Goal: Complete application form

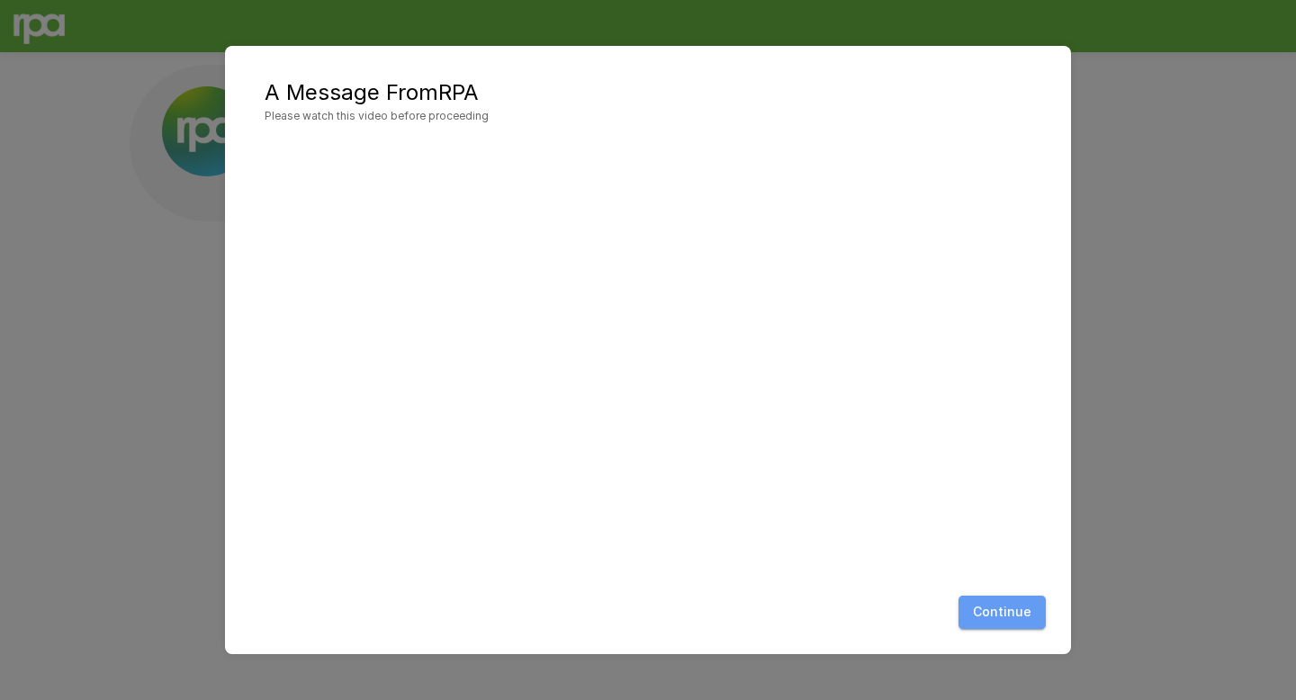
click at [1006, 606] on button "Continue" at bounding box center [1001, 612] width 87 height 33
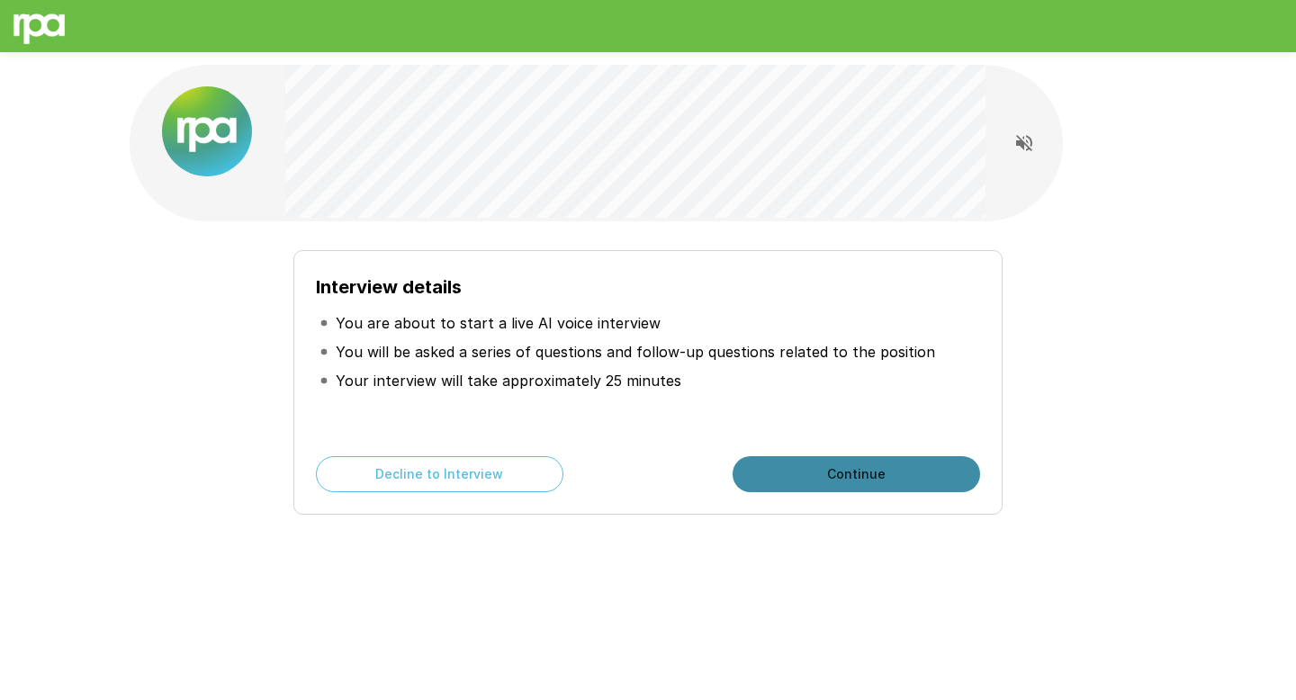
click at [891, 480] on button "Continue" at bounding box center [855, 474] width 247 height 36
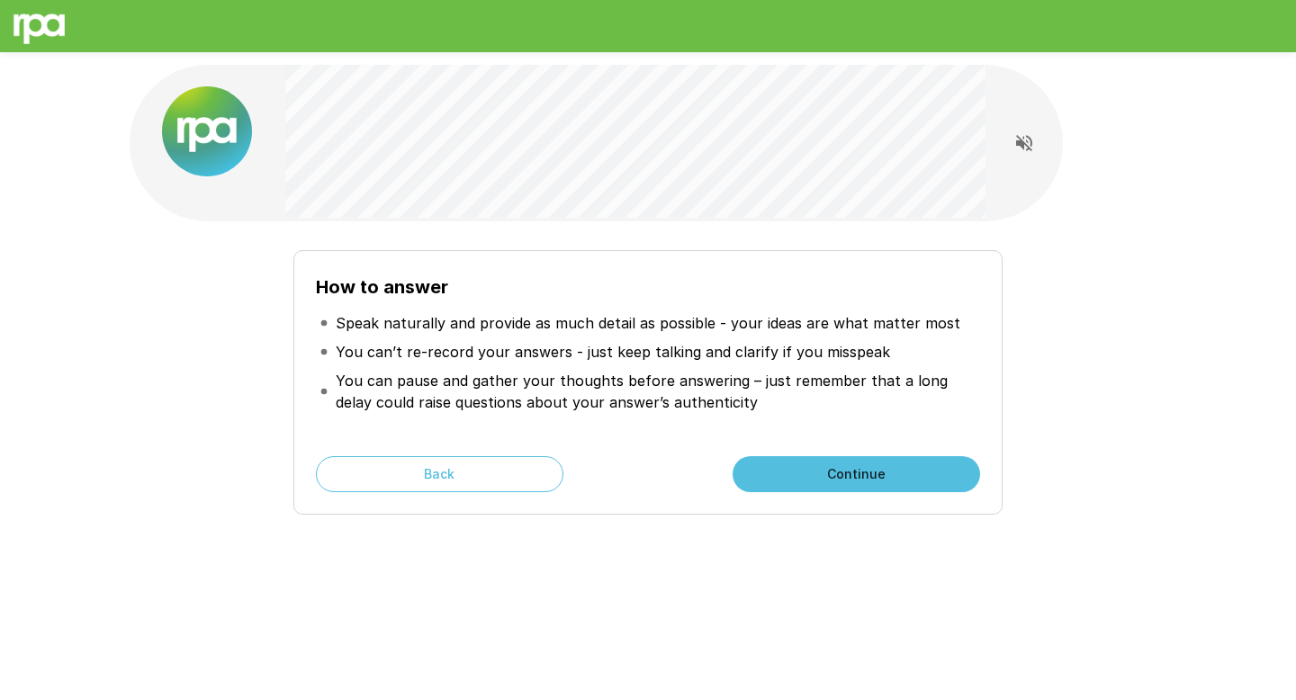
click at [844, 481] on button "Continue" at bounding box center [855, 474] width 247 height 36
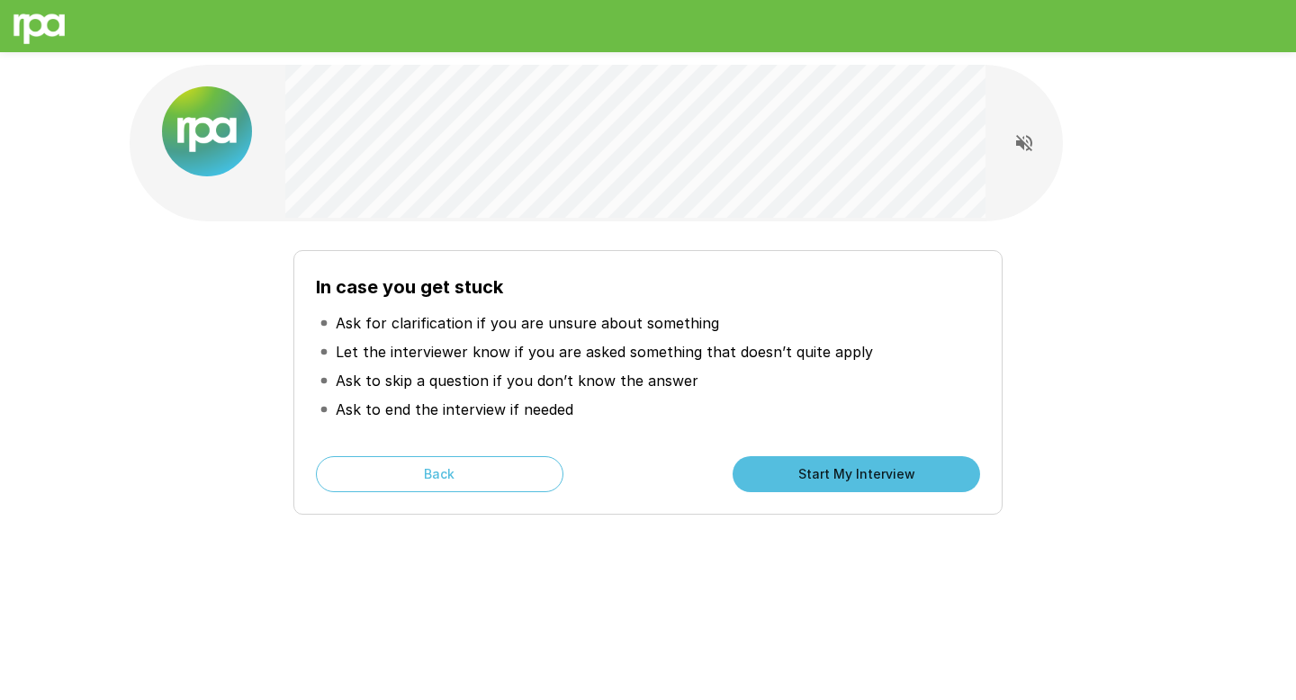
click at [861, 469] on button "Start My Interview" at bounding box center [855, 474] width 247 height 36
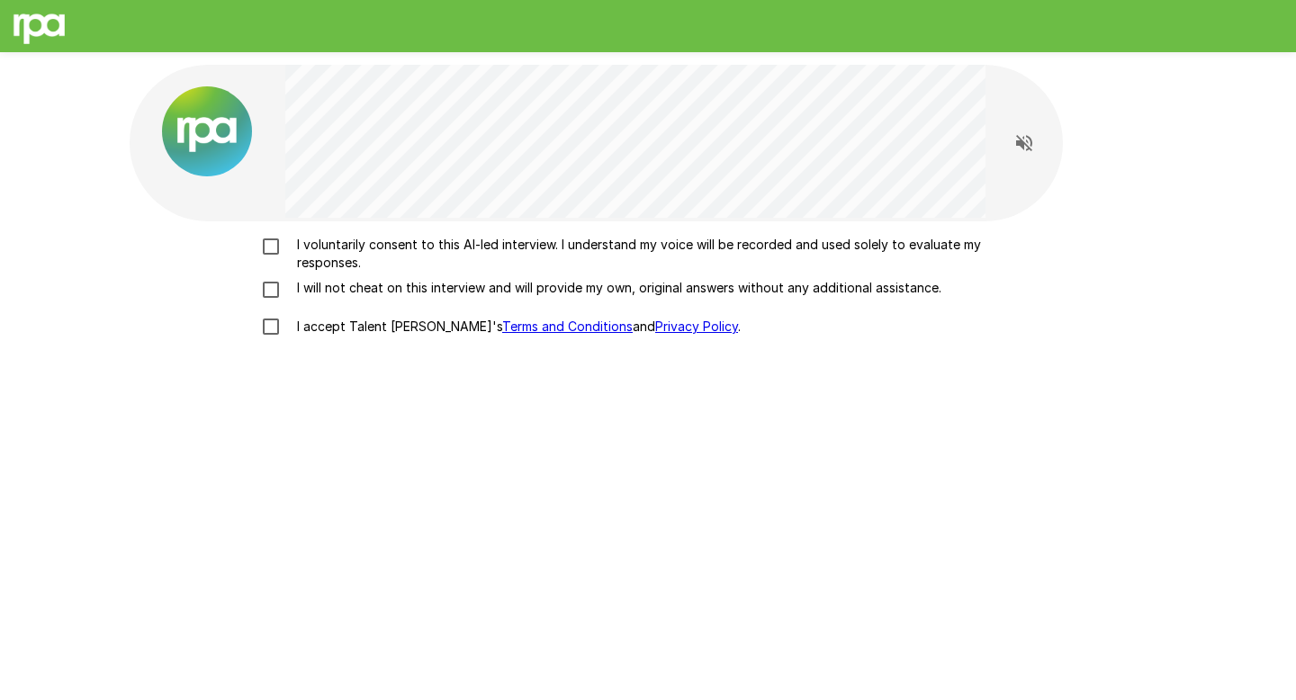
click at [315, 241] on p "I voluntarily consent to this AI-led interview. I understand my voice will be r…" at bounding box center [667, 254] width 754 height 36
click at [320, 290] on p "I will not cheat on this interview and will provide my own, original answers wi…" at bounding box center [615, 288] width 651 height 18
click at [328, 329] on p "I accept Talent Llama's Terms and Conditions and Privacy Policy ." at bounding box center [515, 327] width 451 height 18
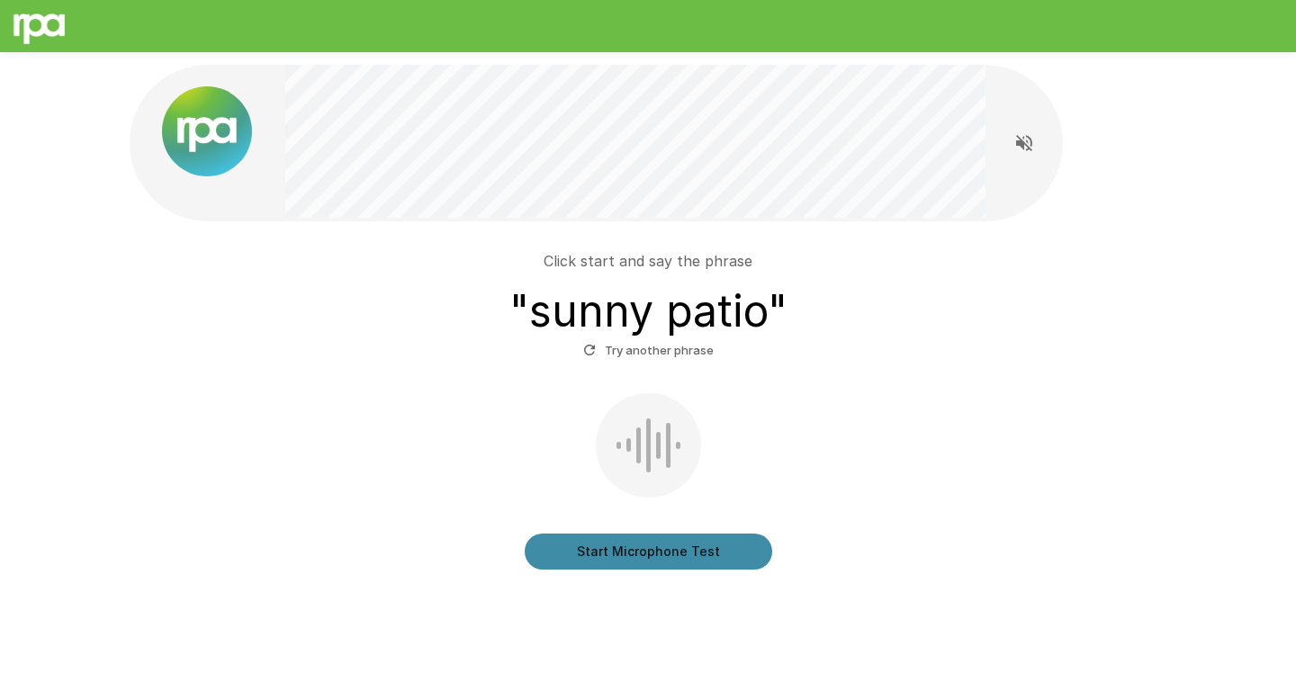
click at [669, 556] on button "Start Microphone Test" at bounding box center [648, 552] width 247 height 36
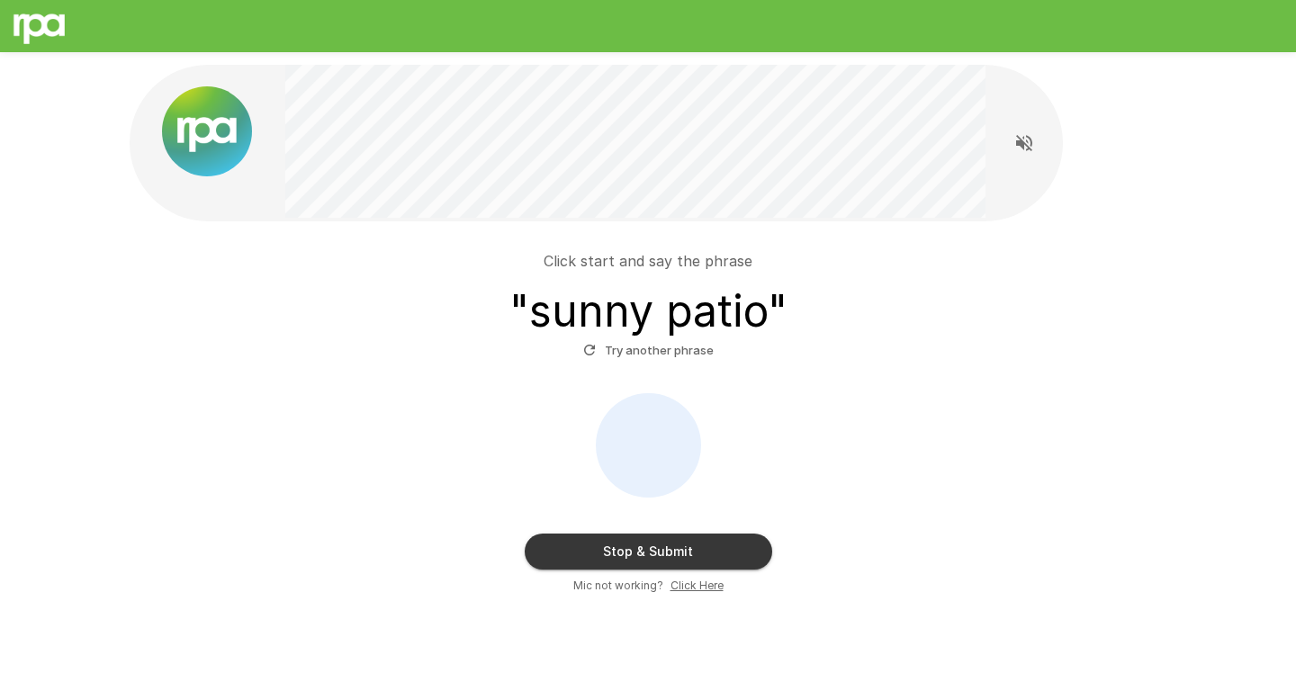
click at [669, 556] on button "Stop & Submit" at bounding box center [648, 552] width 247 height 36
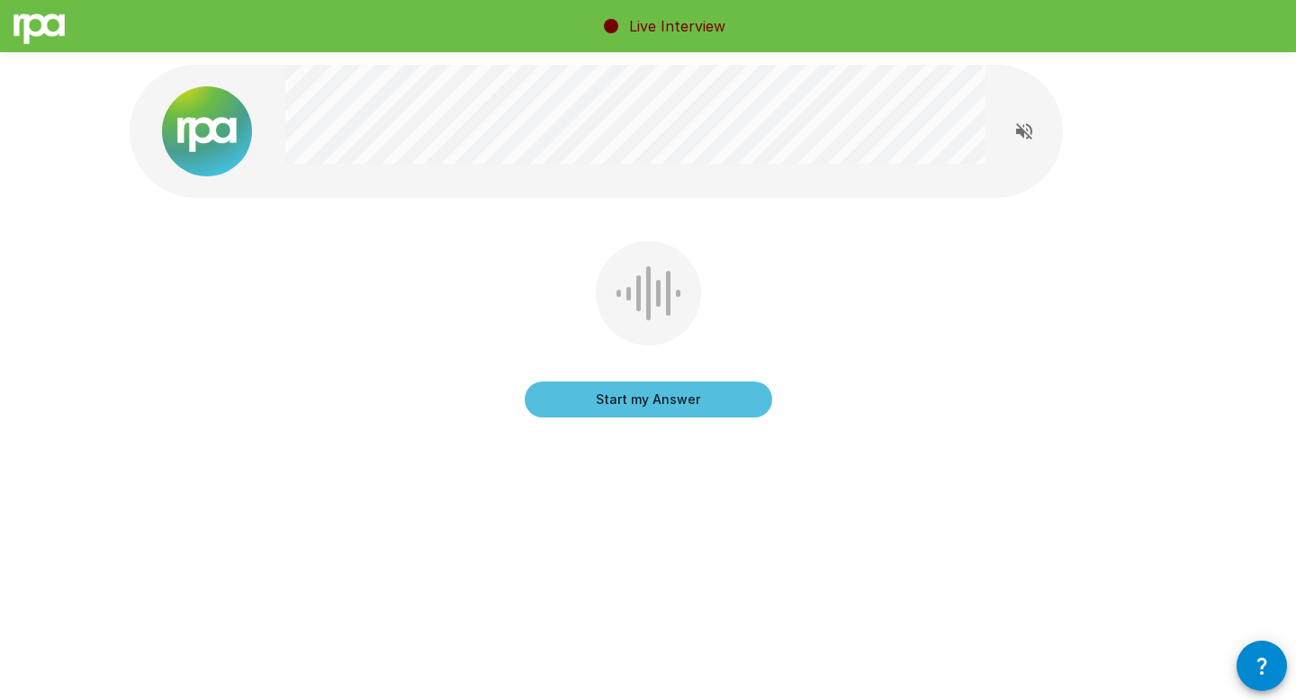
click at [645, 398] on button "Start my Answer" at bounding box center [648, 399] width 247 height 36
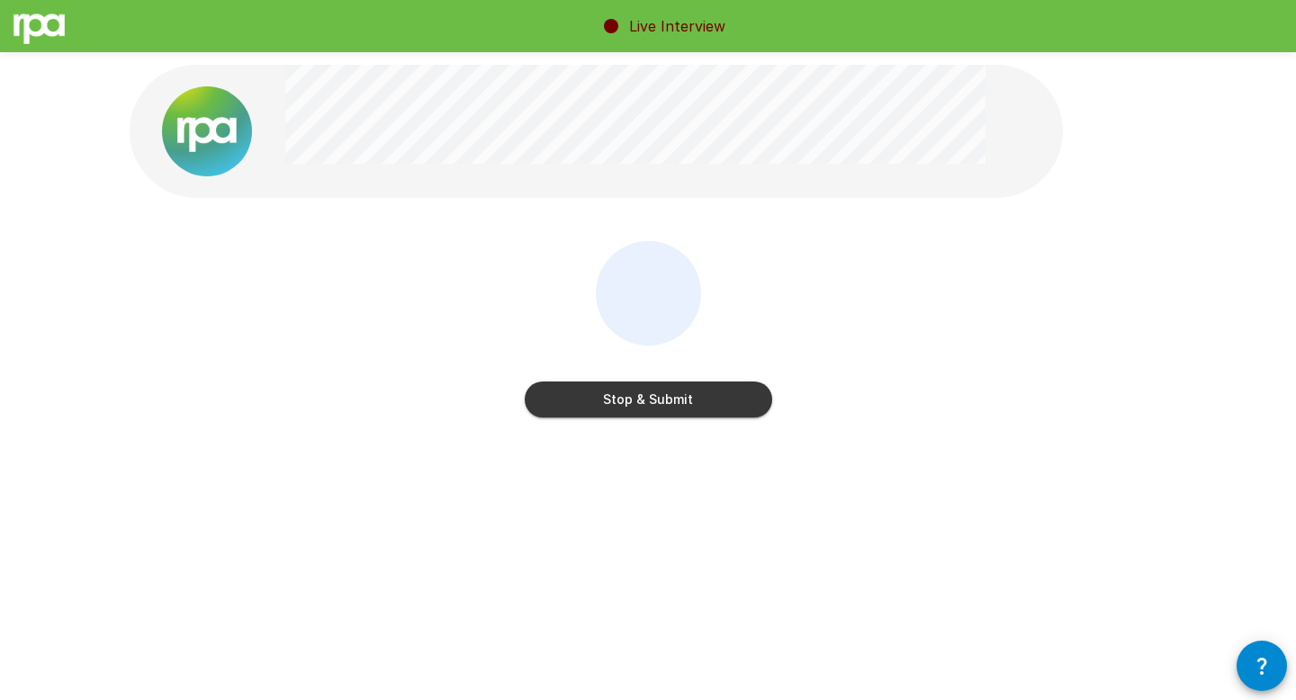
click at [660, 395] on button "Stop & Submit" at bounding box center [648, 399] width 247 height 36
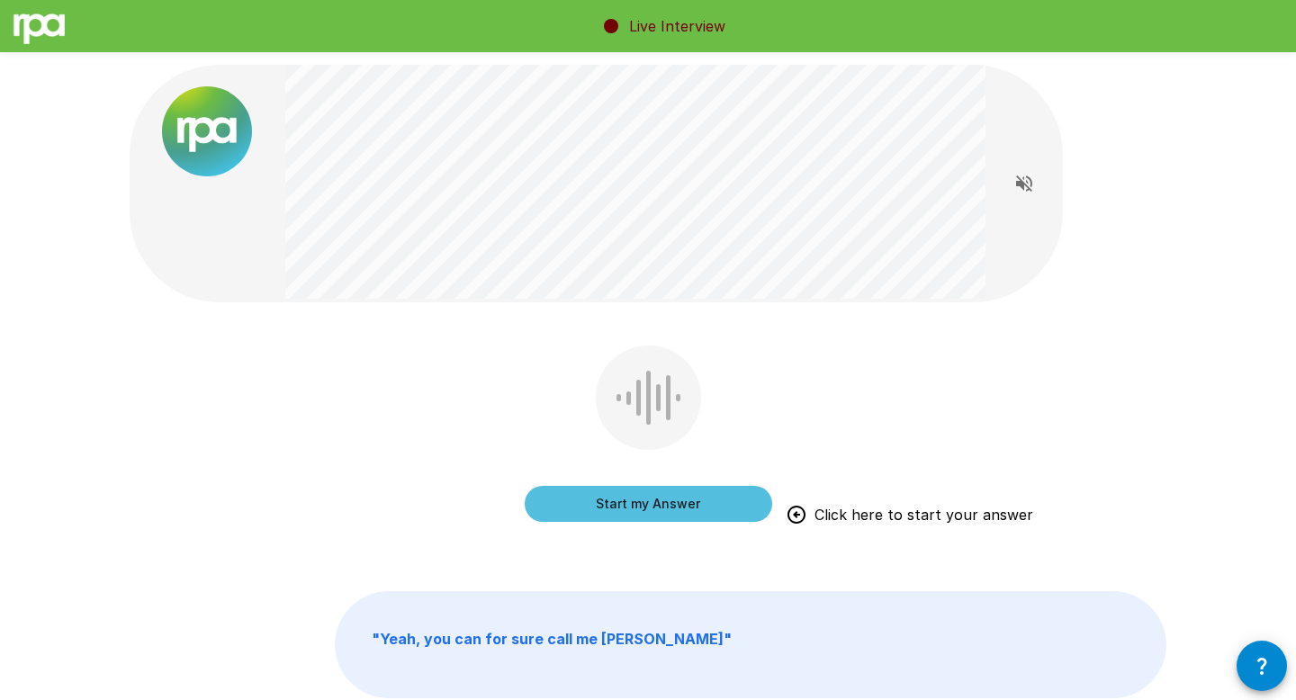
click at [624, 507] on button "Start my Answer" at bounding box center [648, 504] width 247 height 36
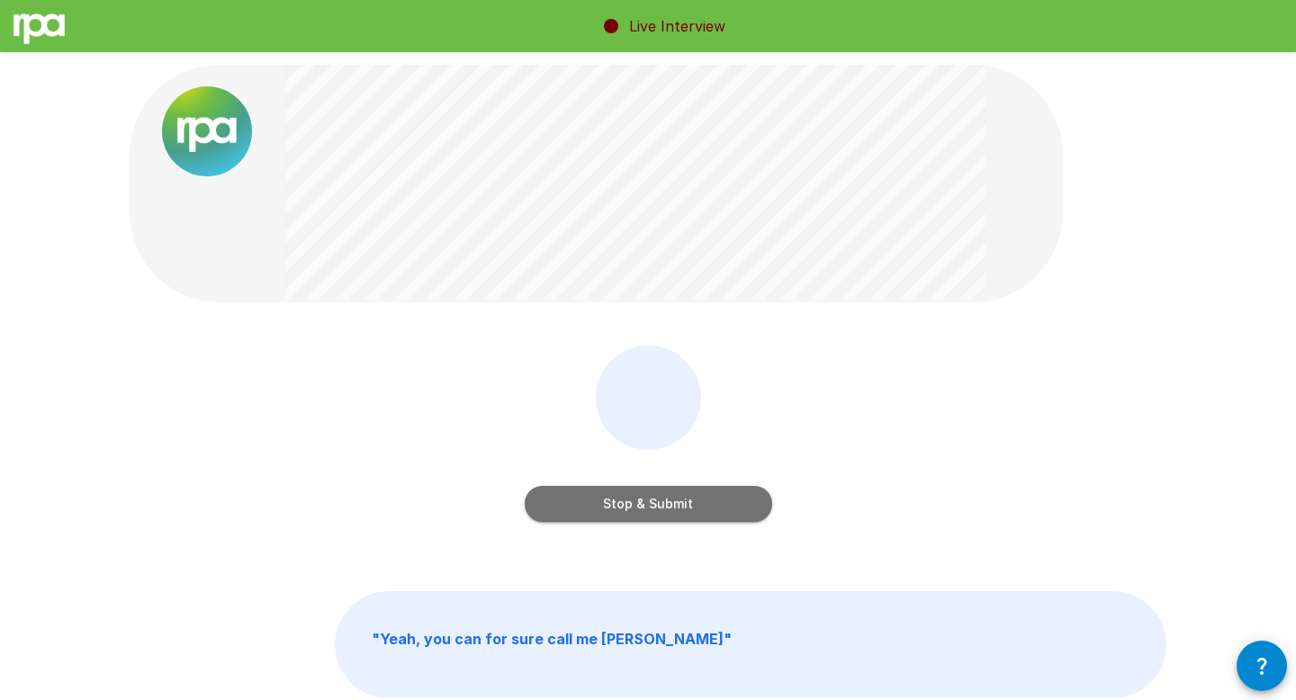
click at [624, 507] on button "Stop & Submit" at bounding box center [648, 504] width 247 height 36
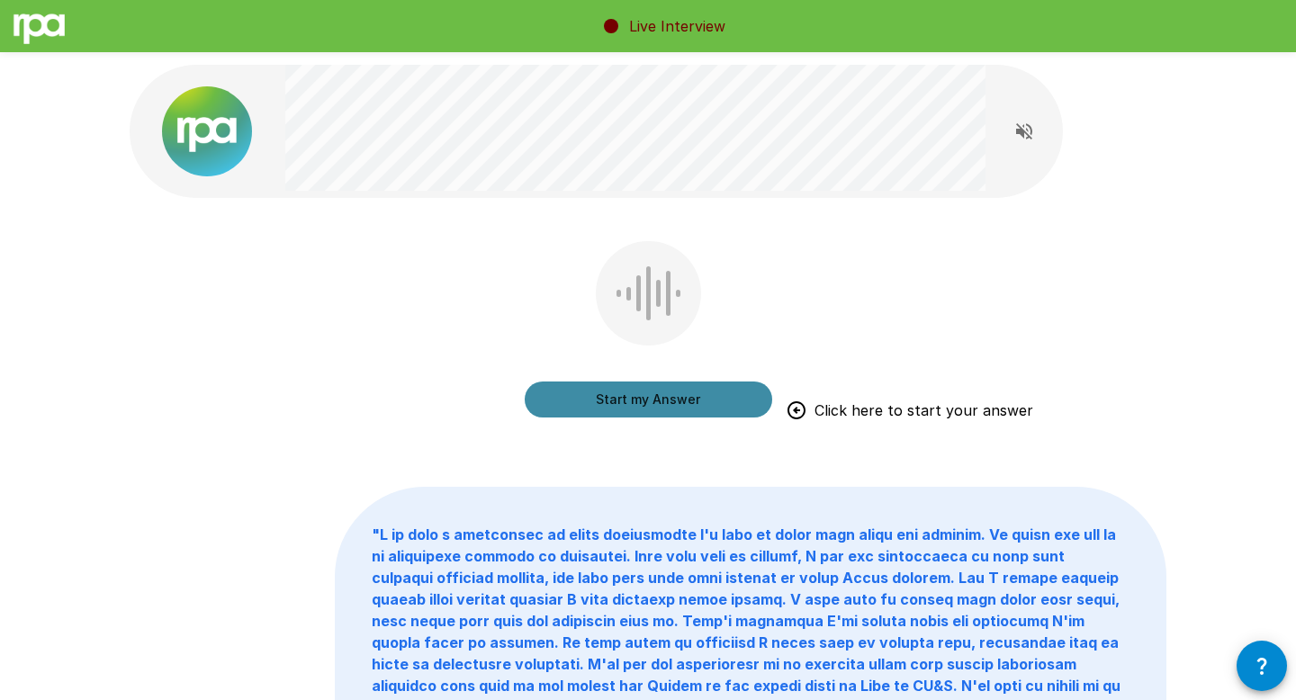
click at [645, 400] on button "Start my Answer" at bounding box center [648, 399] width 247 height 36
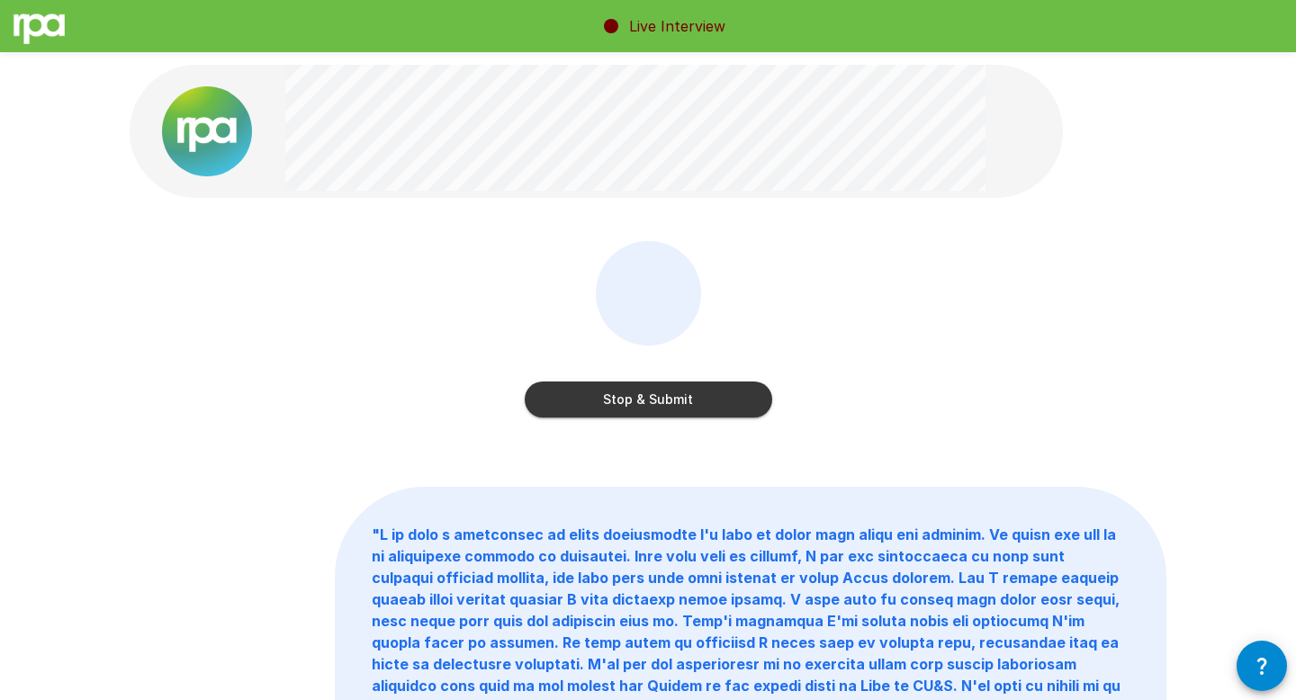
click at [645, 400] on button "Stop & Submit" at bounding box center [648, 399] width 247 height 36
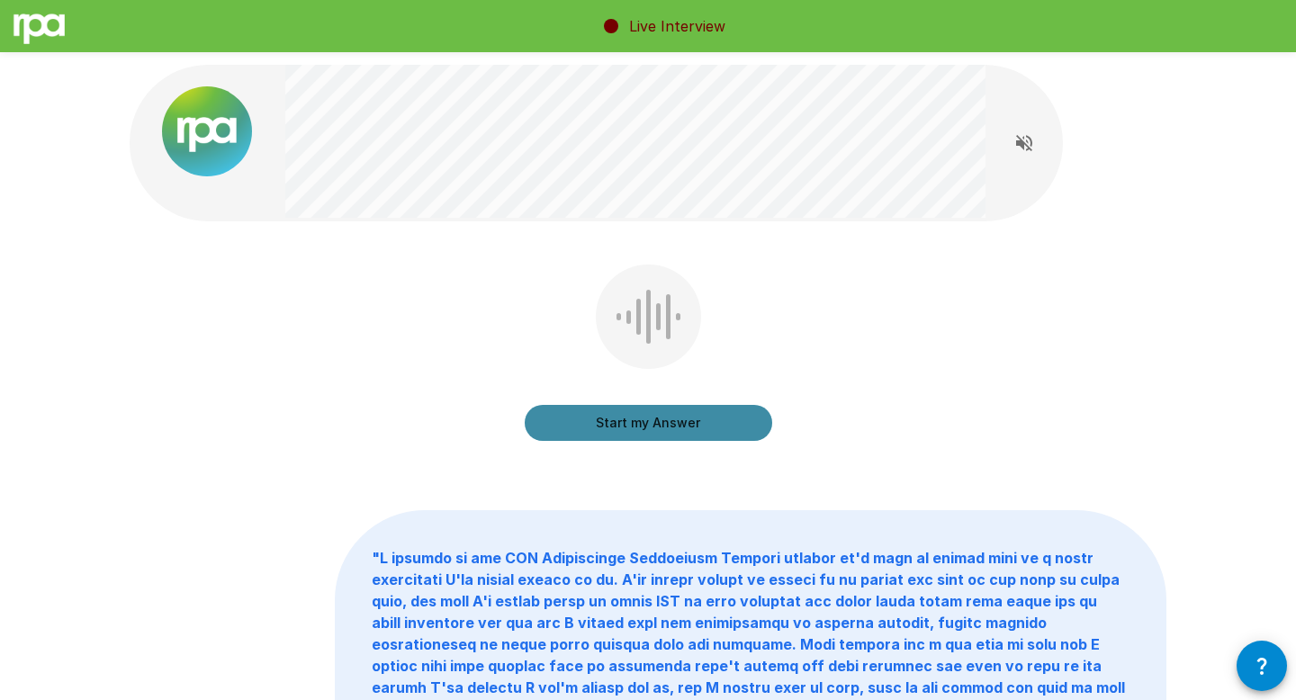
click at [711, 417] on button "Start my Answer" at bounding box center [648, 423] width 247 height 36
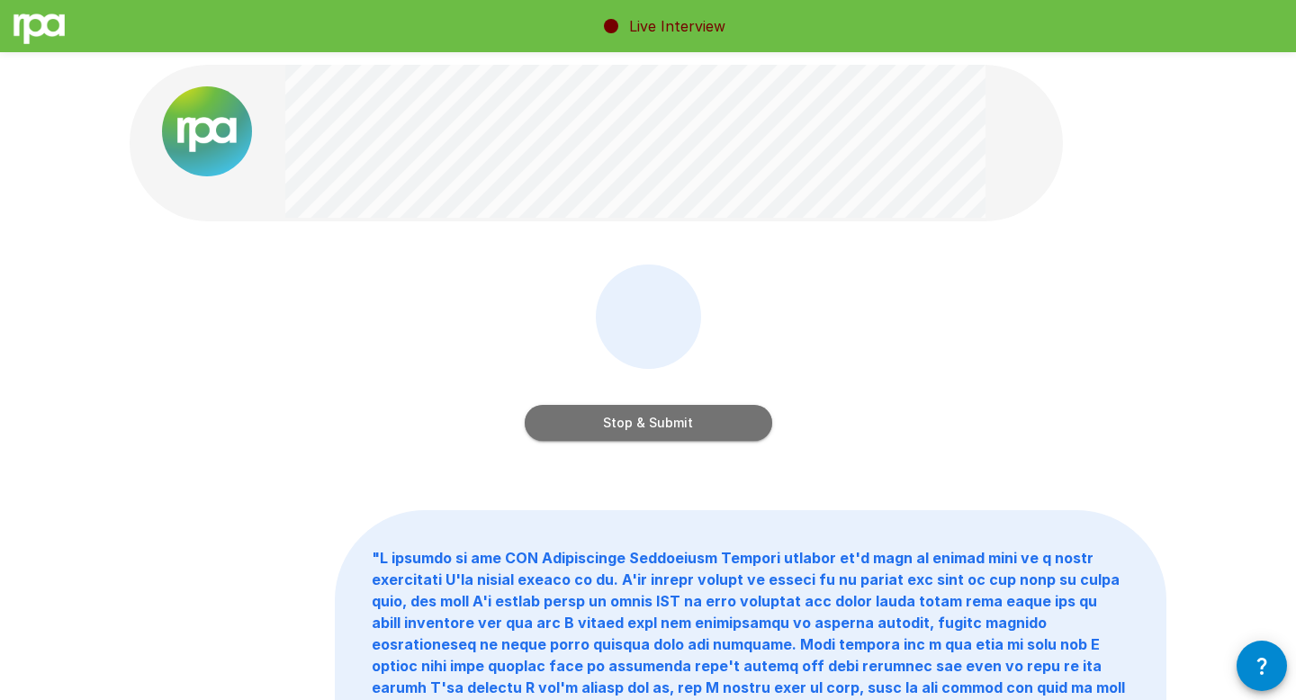
click at [711, 417] on button "Stop & Submit" at bounding box center [648, 423] width 247 height 36
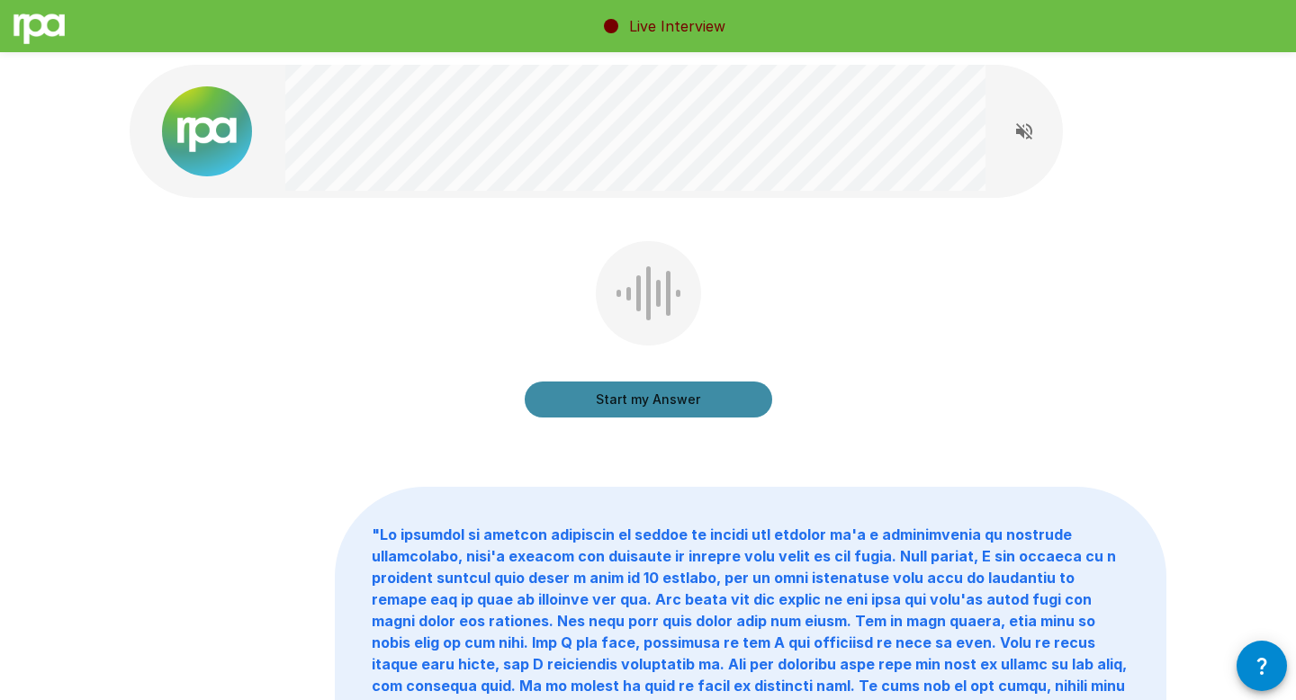
click at [685, 404] on button "Start my Answer" at bounding box center [648, 399] width 247 height 36
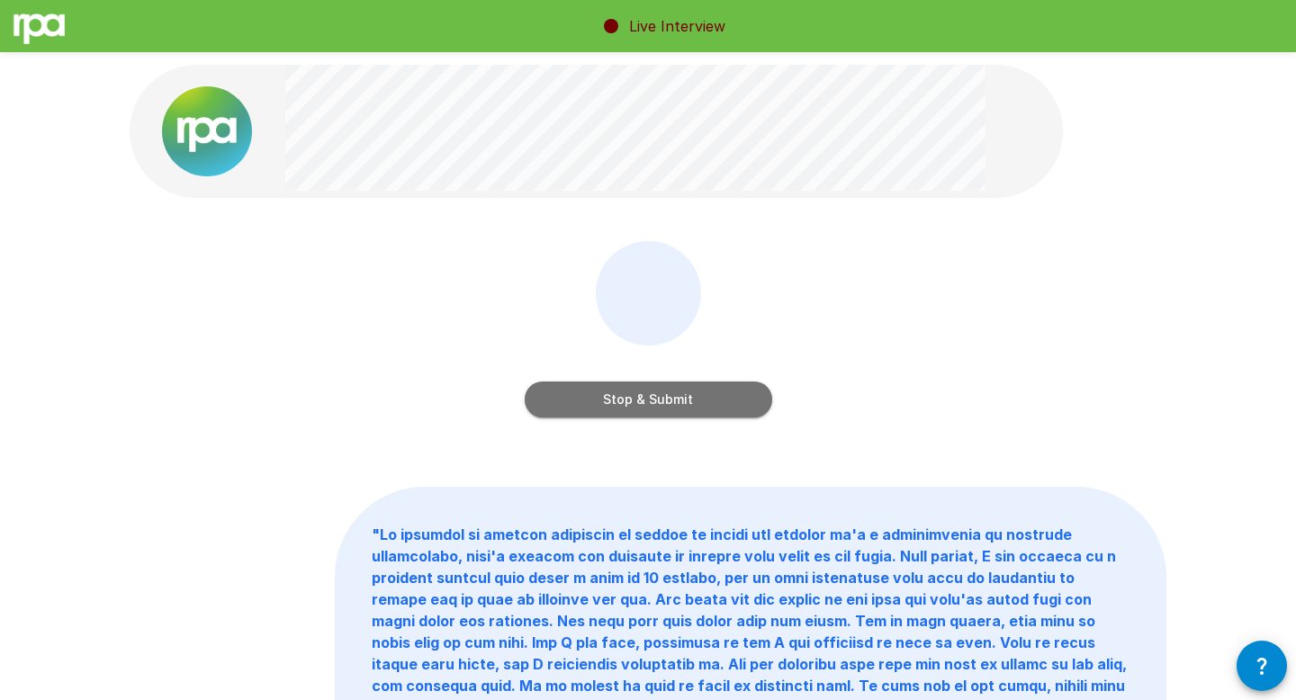
click at [685, 404] on button "Stop & Submit" at bounding box center [648, 399] width 247 height 36
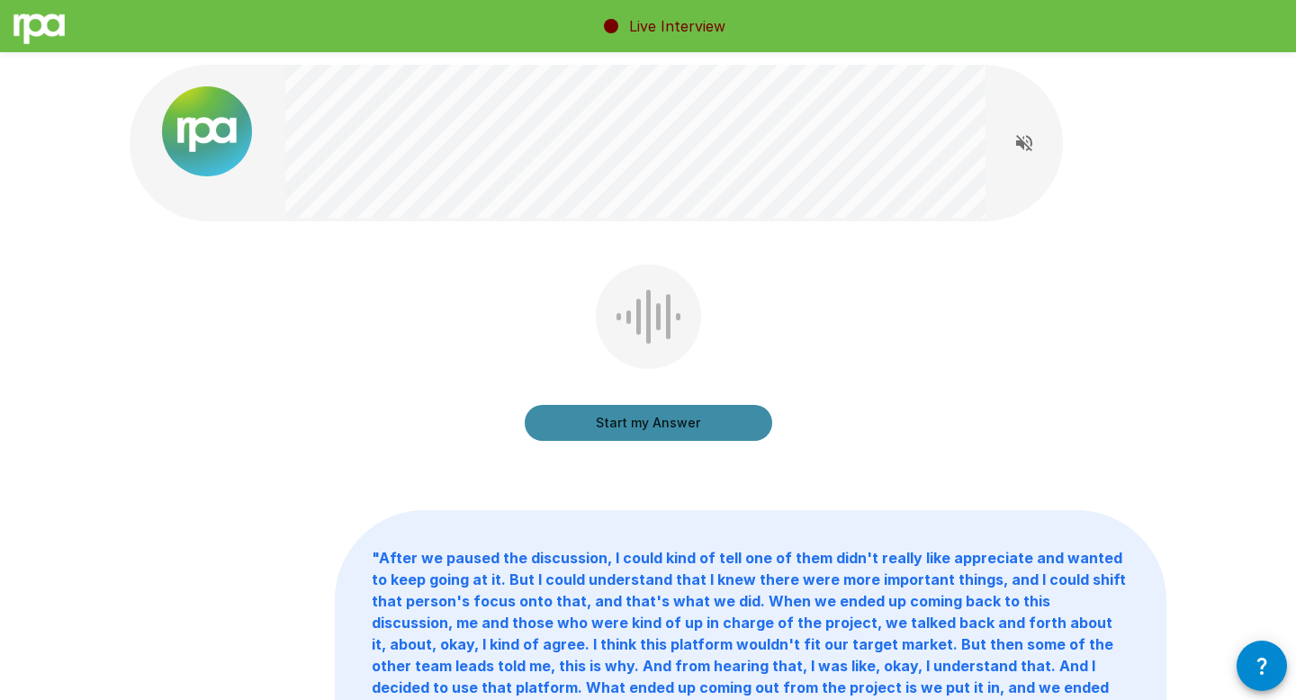
click at [685, 405] on button "Start my Answer" at bounding box center [648, 423] width 247 height 36
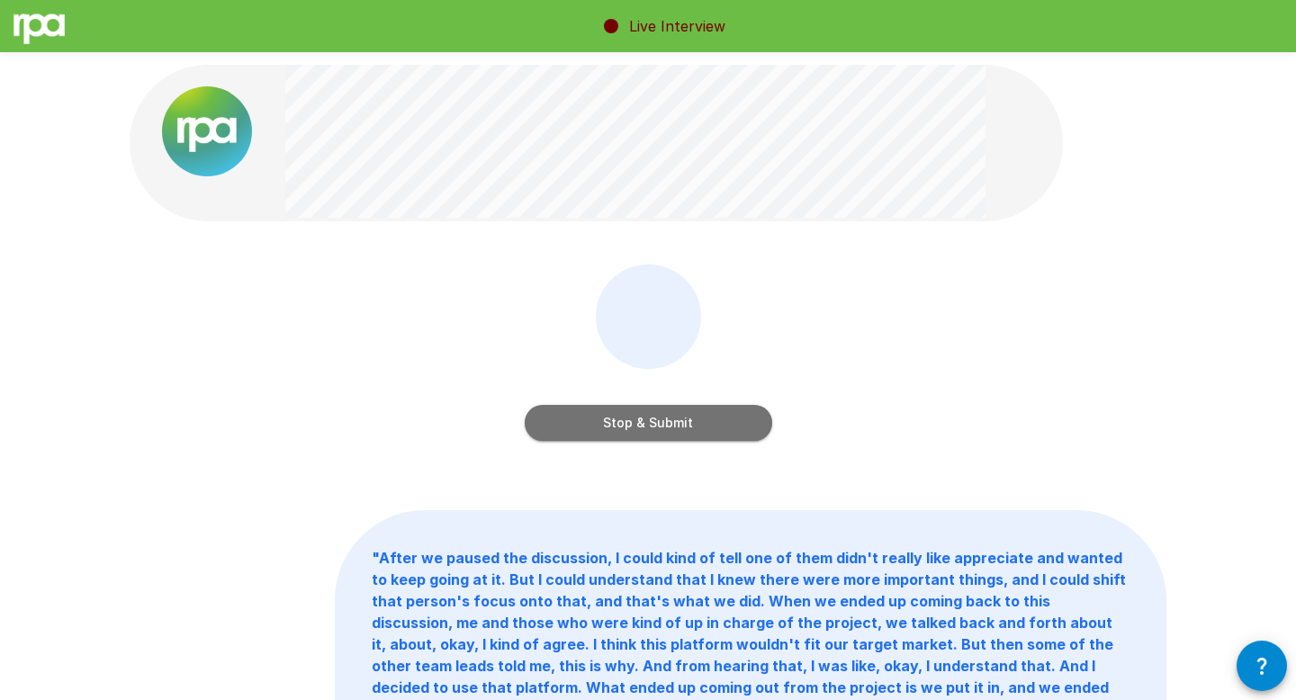
click at [685, 405] on button "Stop & Submit" at bounding box center [648, 423] width 247 height 36
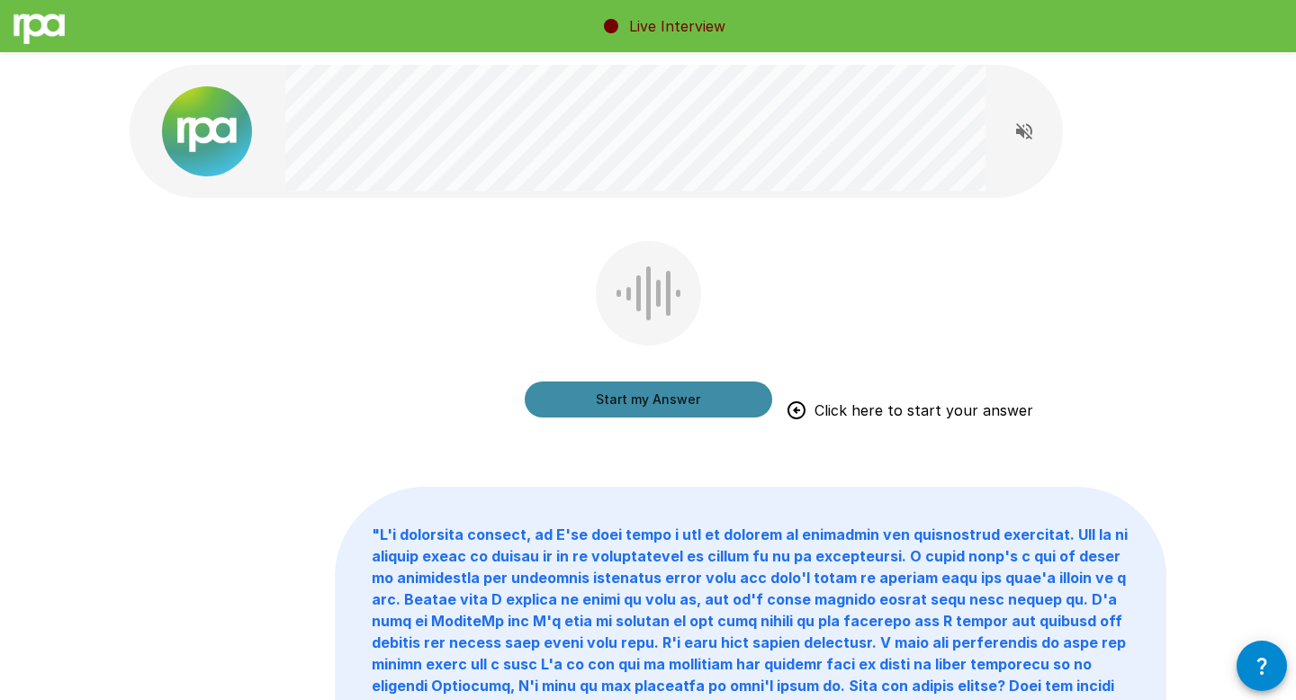
click at [685, 404] on button "Start my Answer" at bounding box center [648, 399] width 247 height 36
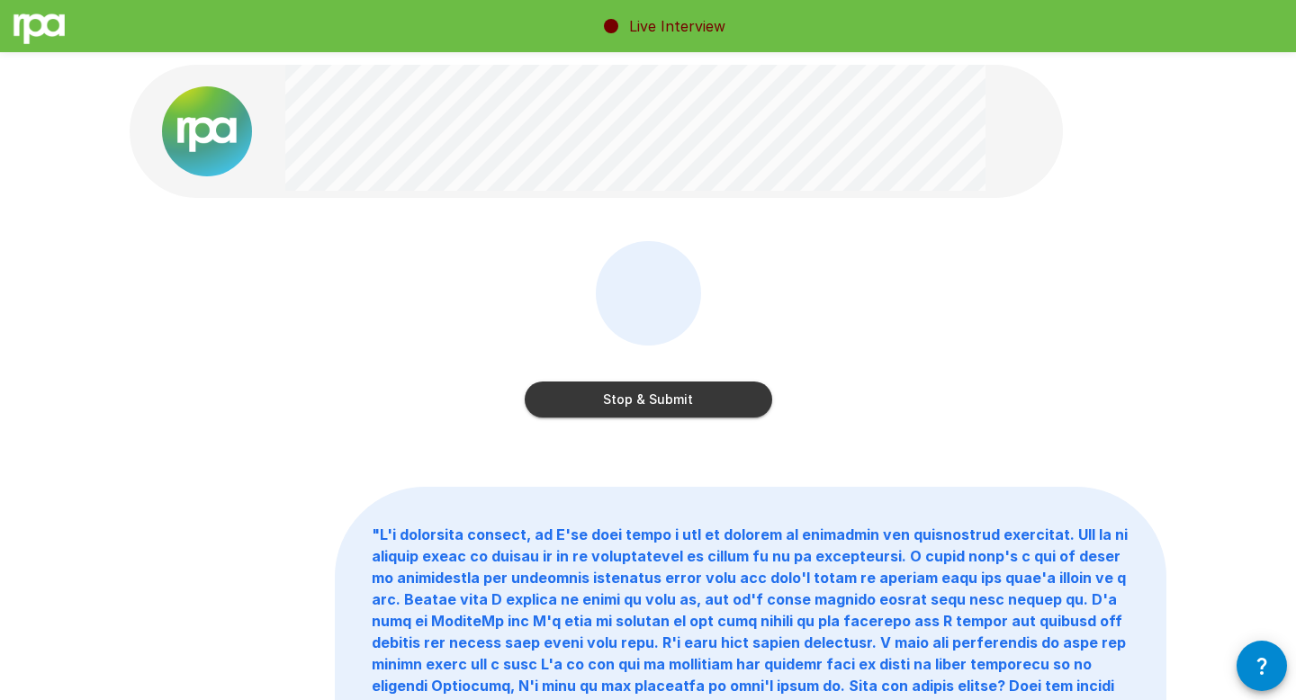
click at [675, 399] on button "Stop & Submit" at bounding box center [648, 399] width 247 height 36
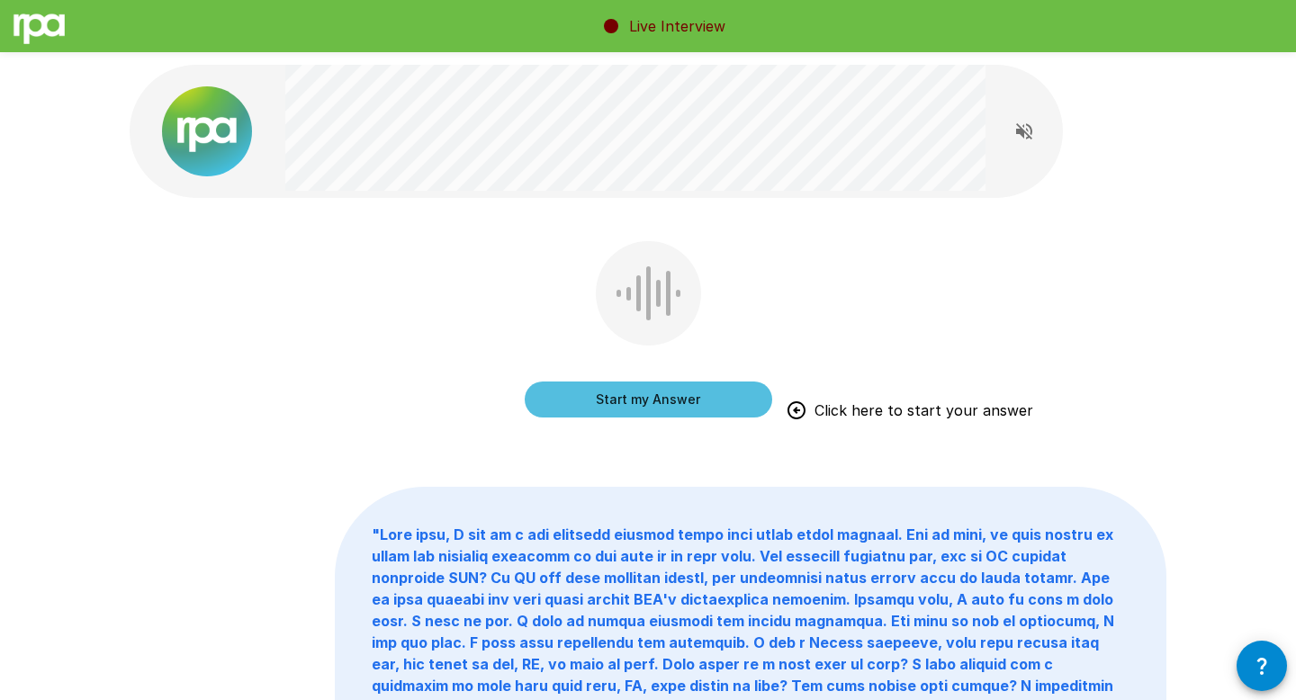
click at [675, 399] on button "Start my Answer" at bounding box center [648, 399] width 247 height 36
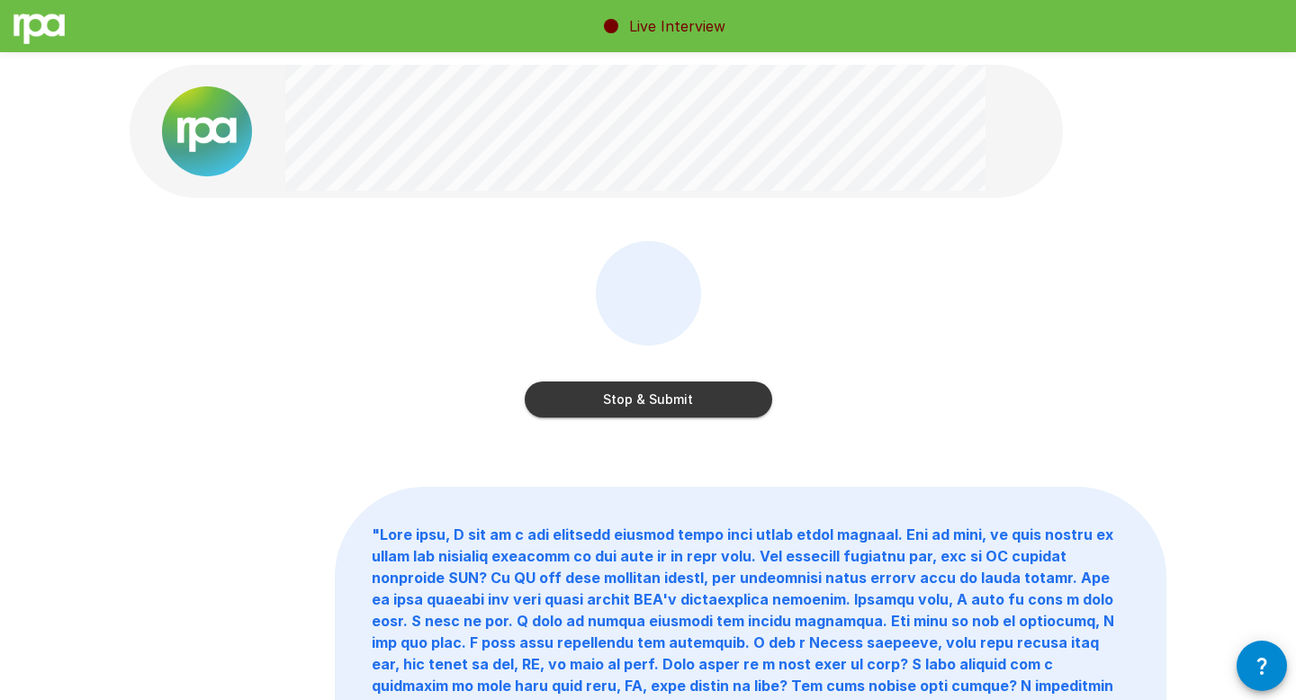
click at [675, 399] on button "Stop & Submit" at bounding box center [648, 399] width 247 height 36
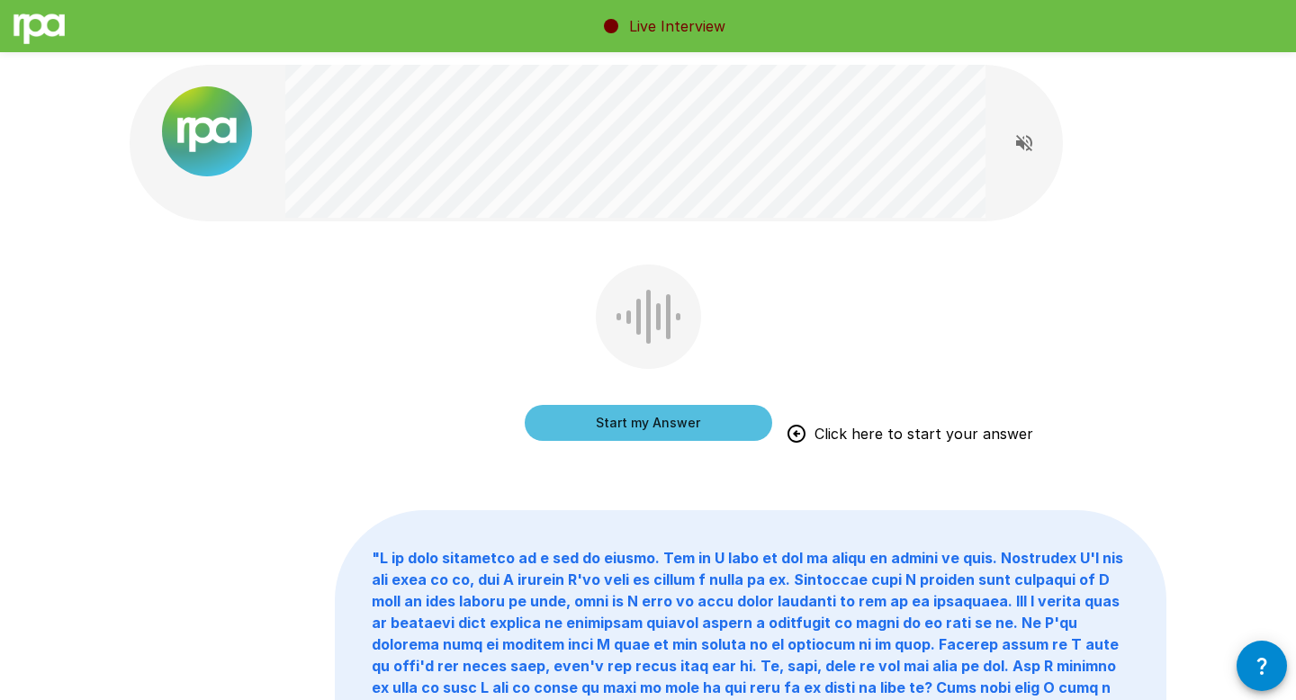
click at [684, 424] on button "Start my Answer" at bounding box center [648, 423] width 247 height 36
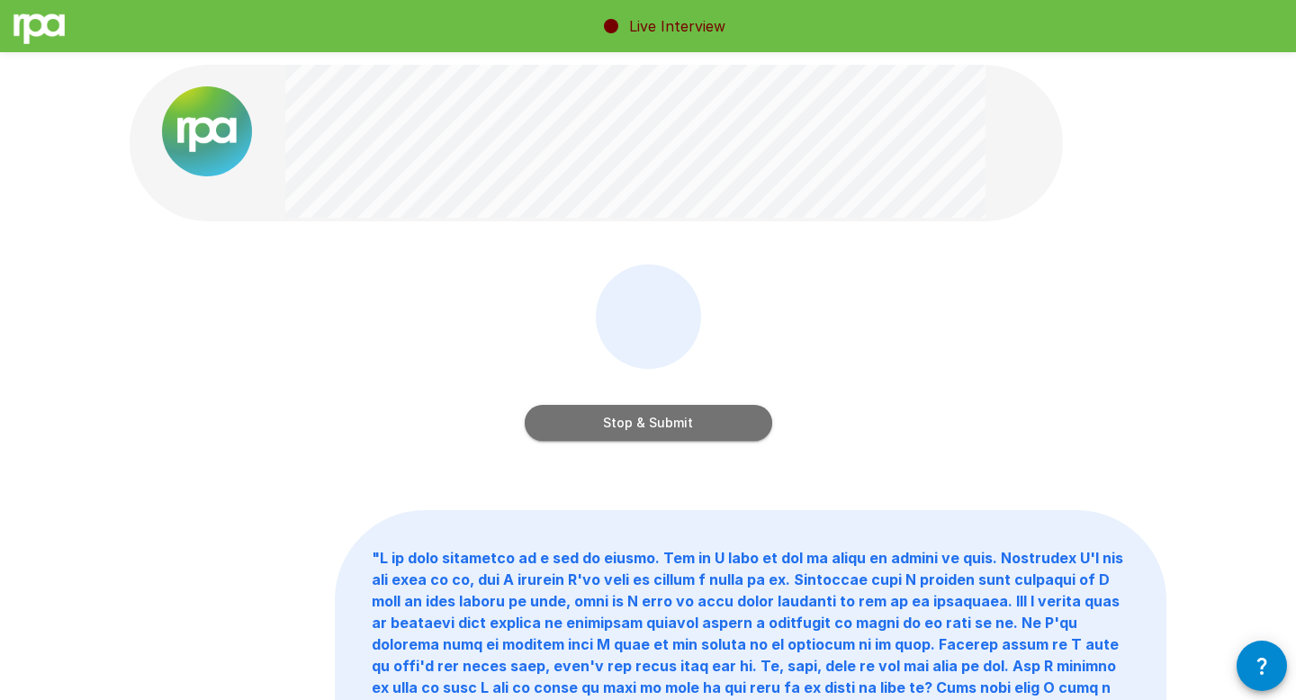
click at [699, 431] on button "Stop & Submit" at bounding box center [648, 423] width 247 height 36
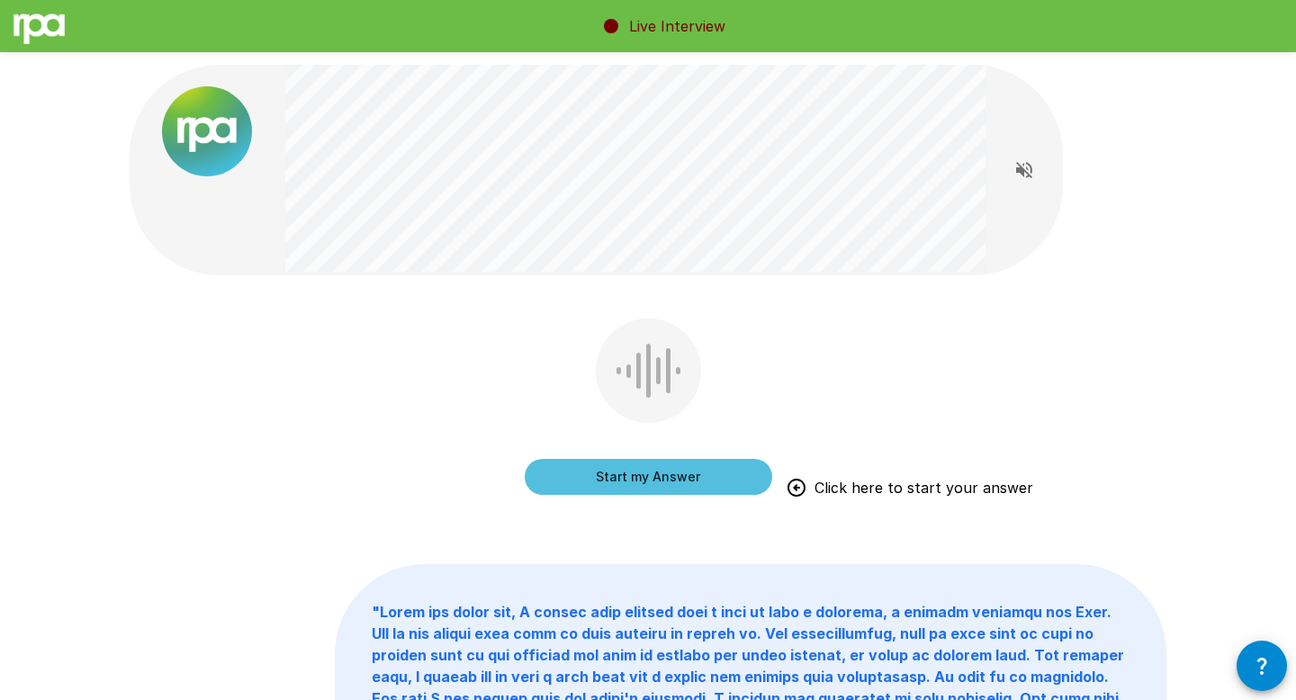
click at [663, 483] on button "Start my Answer" at bounding box center [648, 477] width 247 height 36
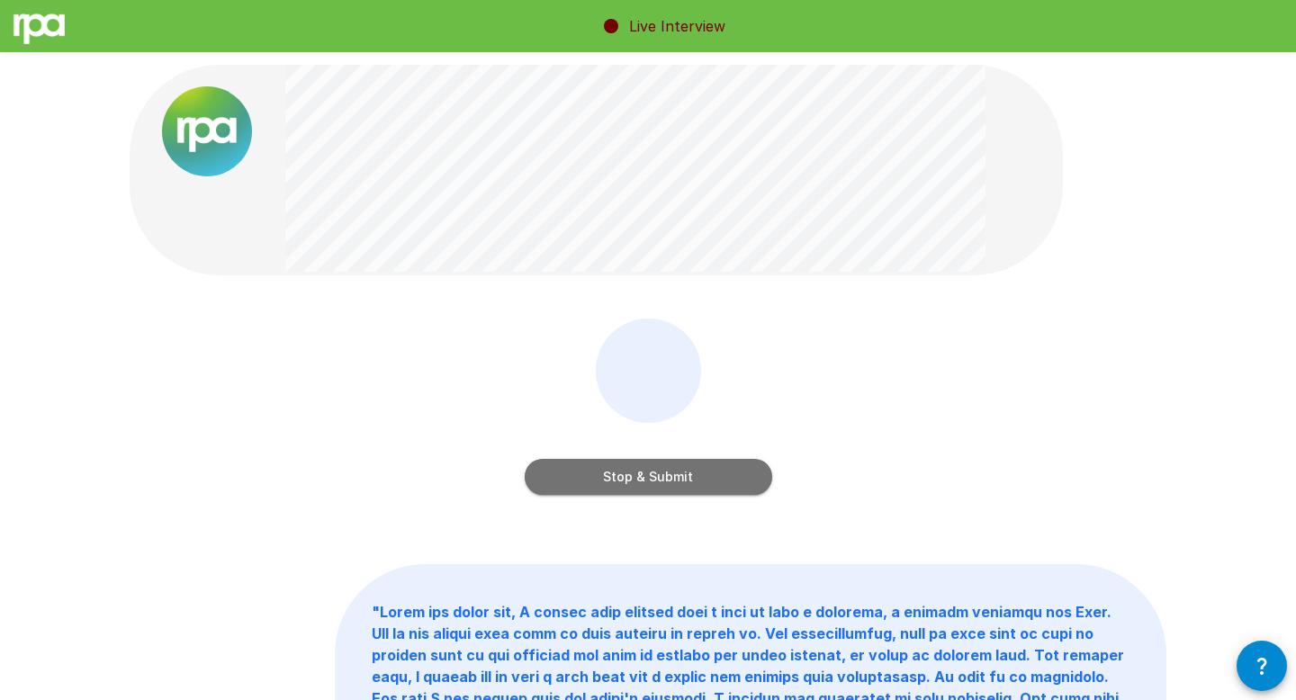
click at [663, 483] on button "Stop & Submit" at bounding box center [648, 477] width 247 height 36
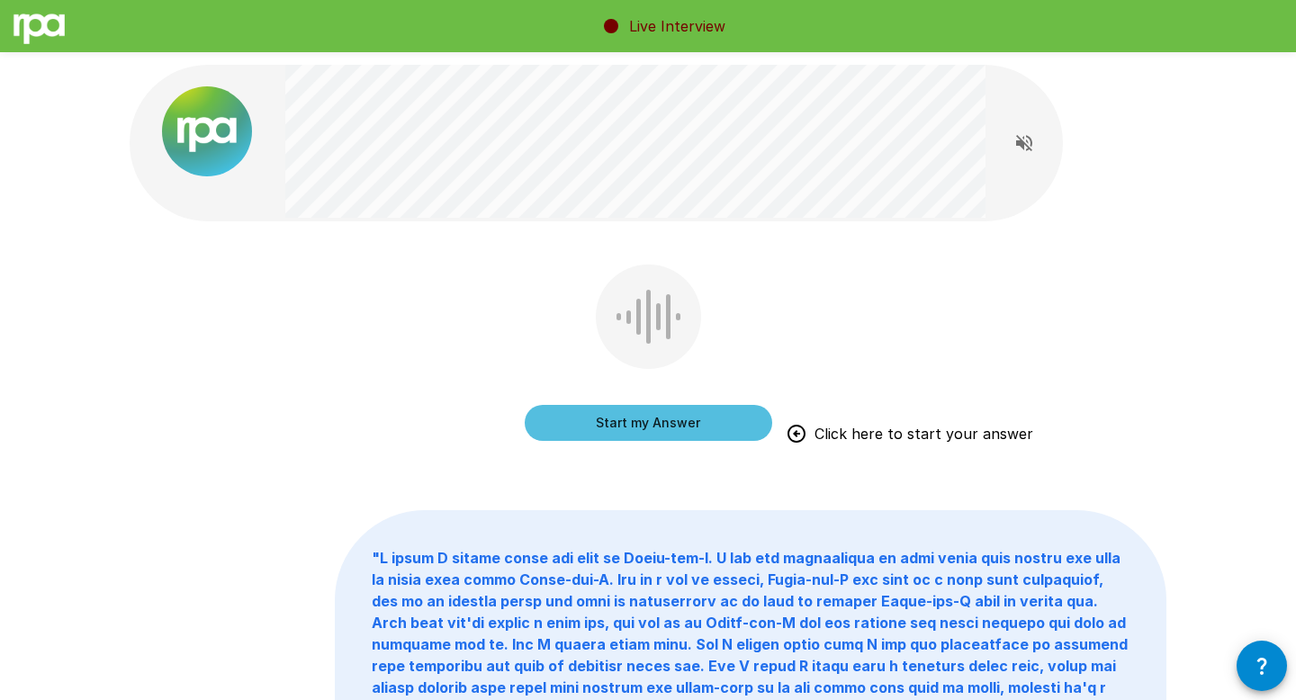
click at [681, 418] on button "Start my Answer" at bounding box center [648, 423] width 247 height 36
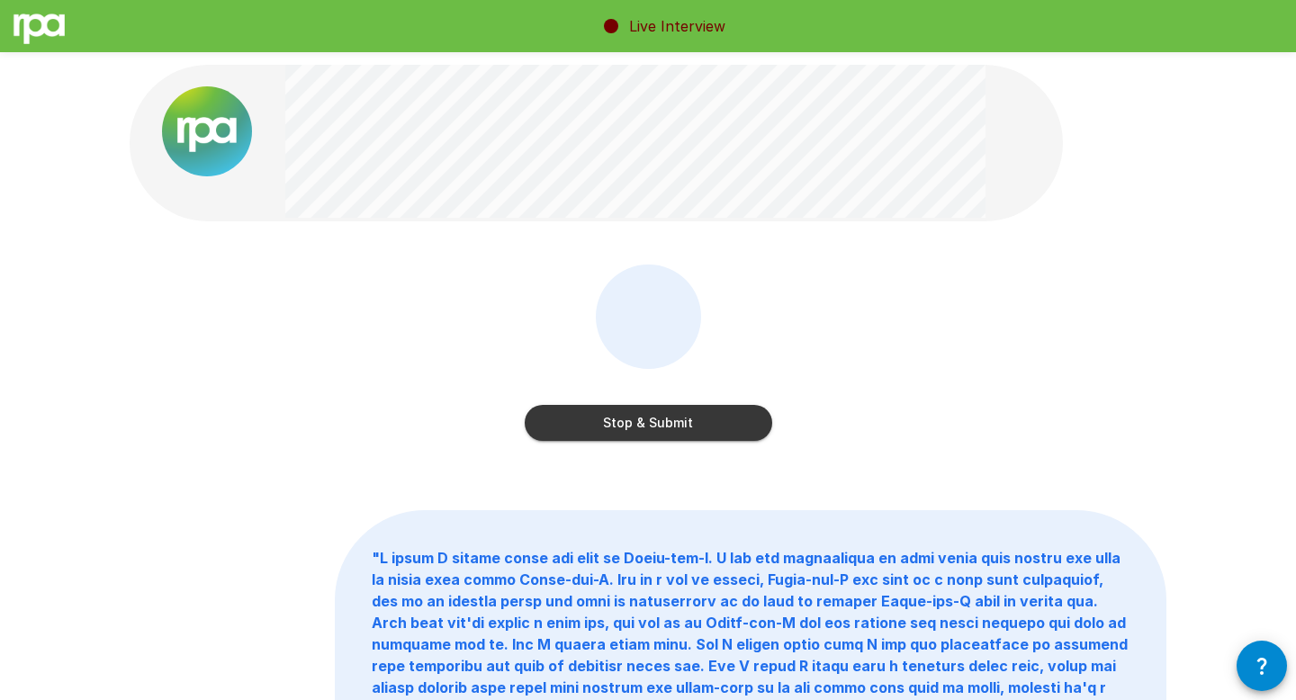
click at [681, 418] on button "Stop & Submit" at bounding box center [648, 423] width 247 height 36
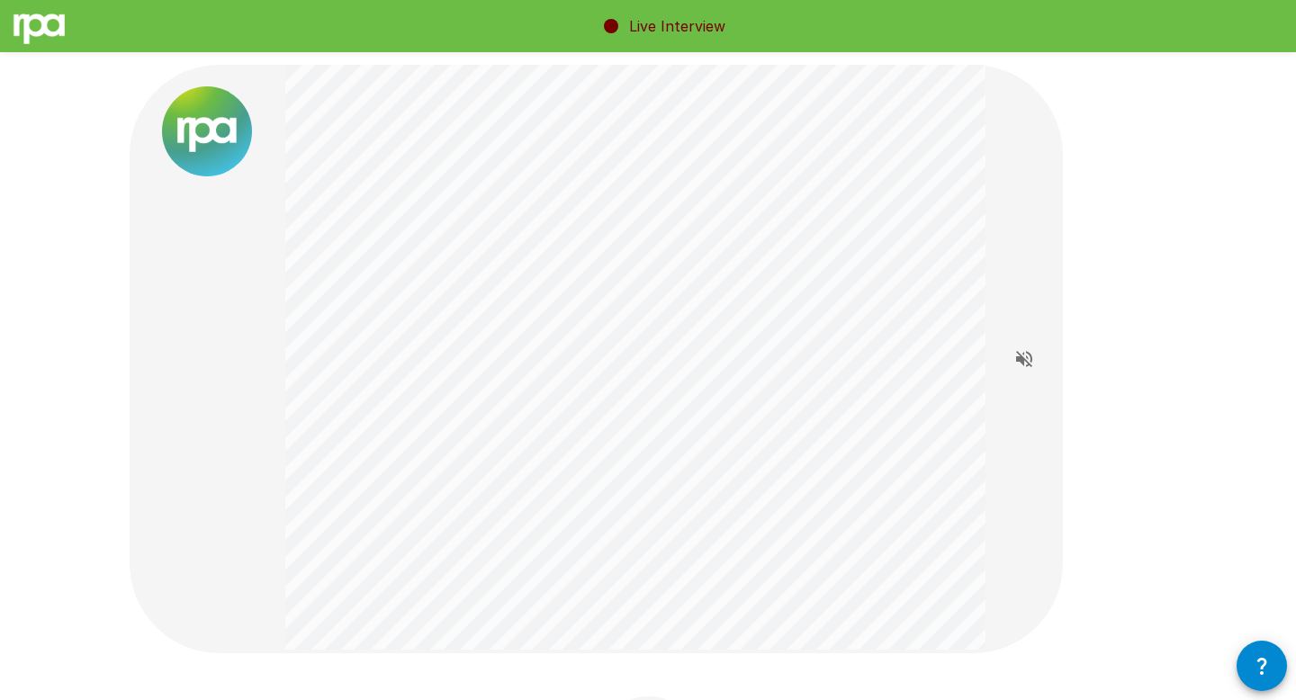
click at [1108, 599] on div "Start my Answer Click here to start your answer " Yeah, the one thing I just wa…" at bounding box center [648, 644] width 1080 height 1289
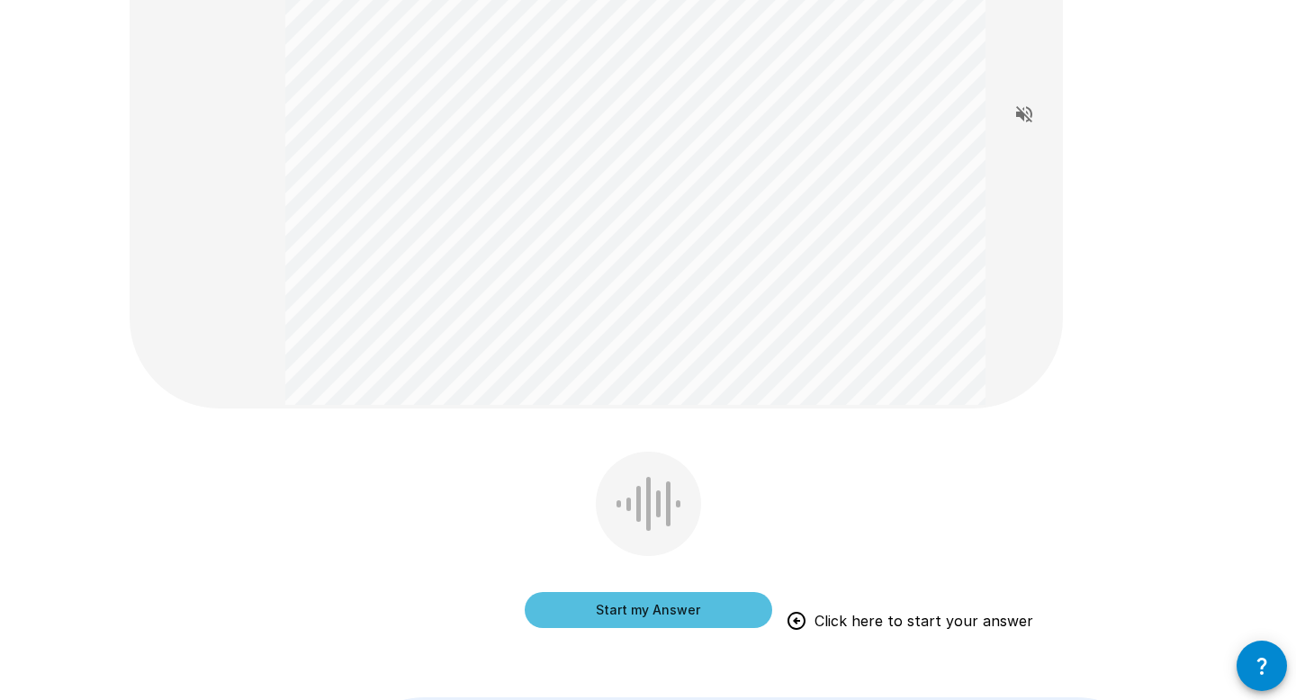
scroll to position [252, 0]
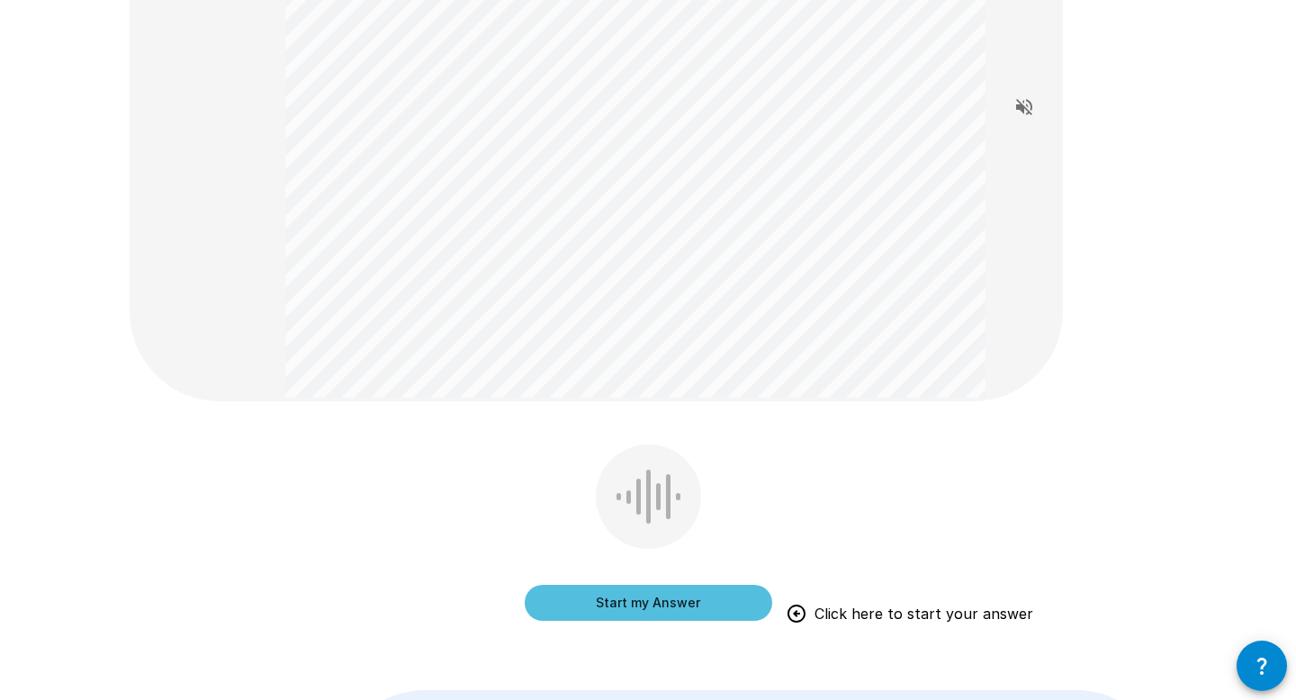
click at [676, 599] on button "Start my Answer" at bounding box center [648, 603] width 247 height 36
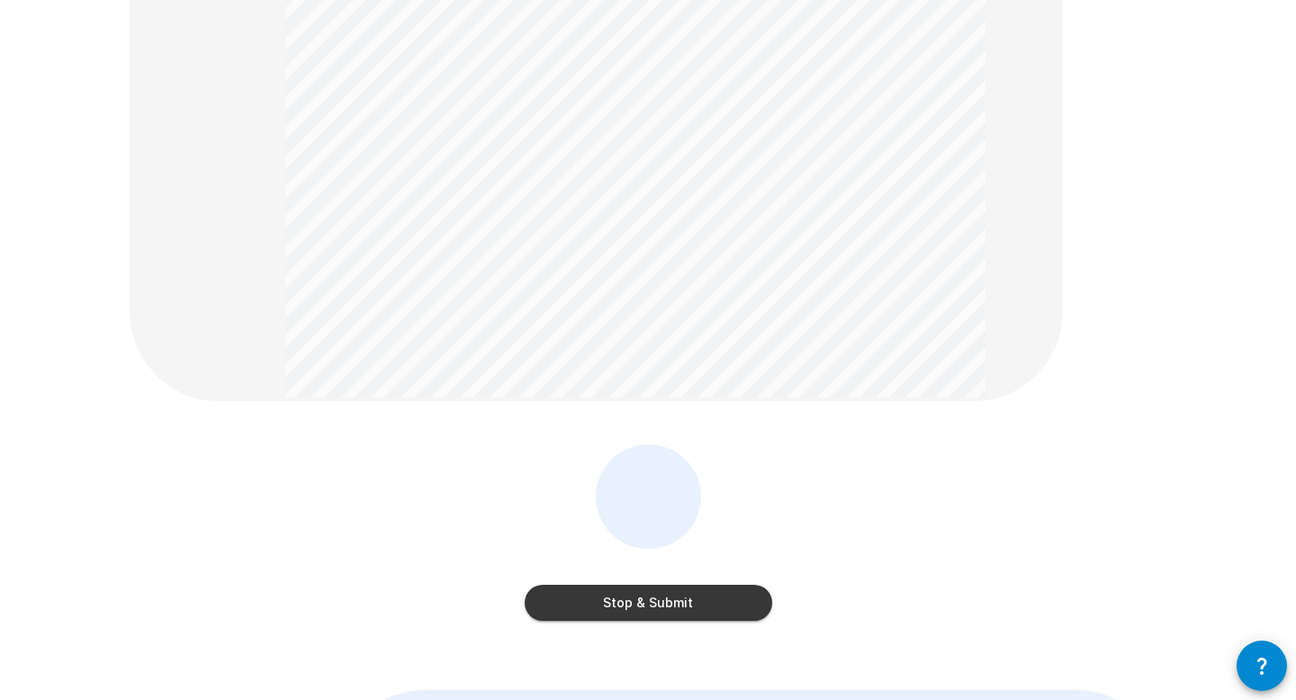
click at [676, 599] on button "Stop & Submit" at bounding box center [648, 603] width 247 height 36
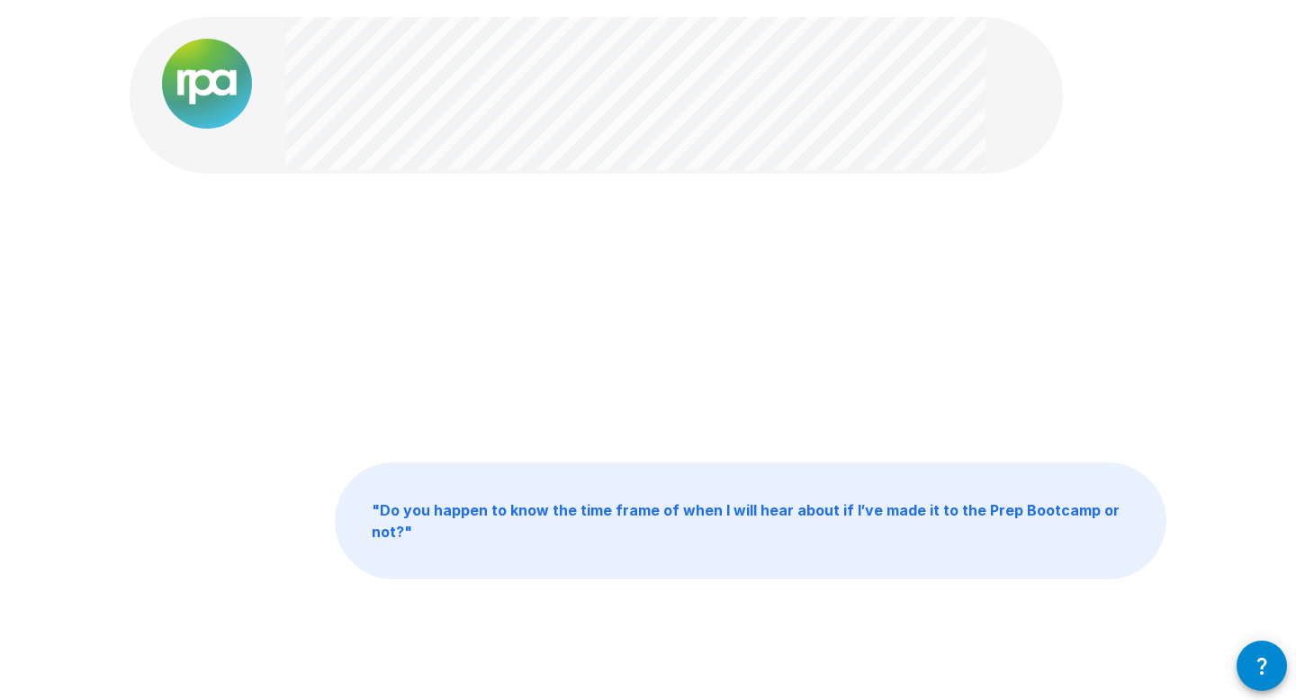
scroll to position [70, 0]
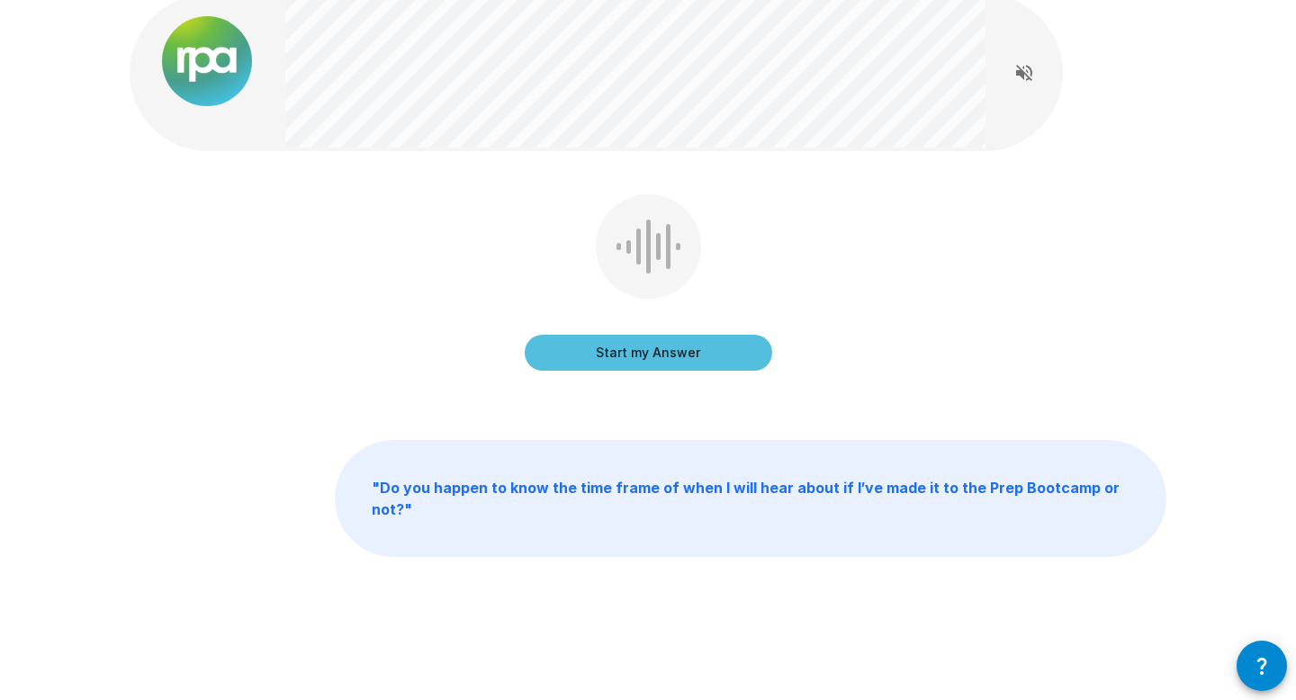
click at [711, 365] on button "Start my Answer" at bounding box center [648, 353] width 247 height 36
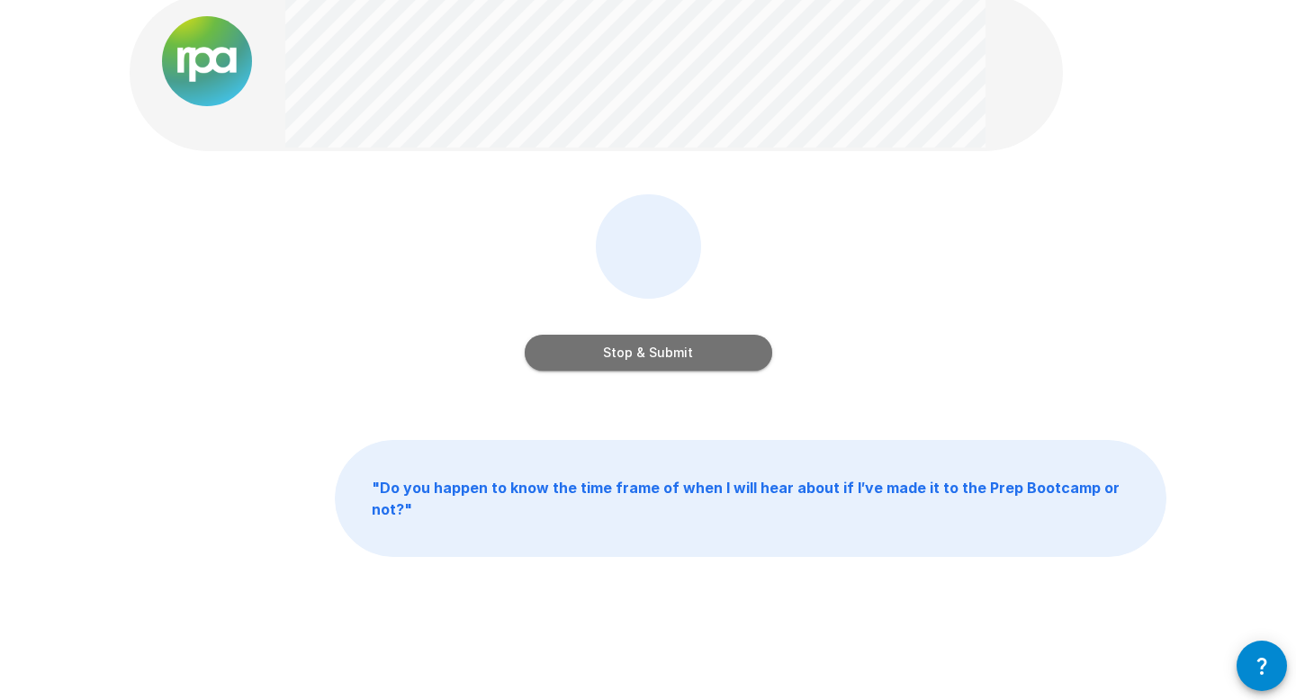
click at [711, 365] on button "Stop & Submit" at bounding box center [648, 353] width 247 height 36
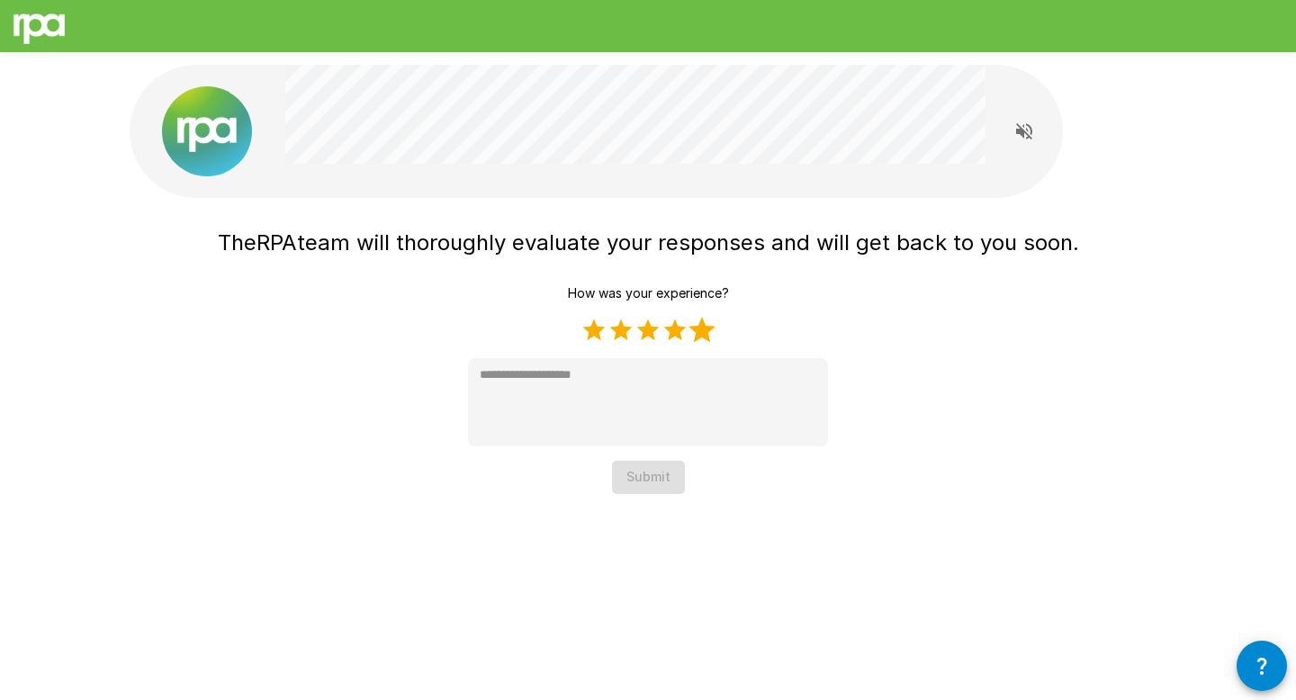
click at [705, 335] on label "5 Stars" at bounding box center [701, 330] width 27 height 27
type textarea "*"
click at [658, 484] on button "Submit" at bounding box center [648, 477] width 73 height 33
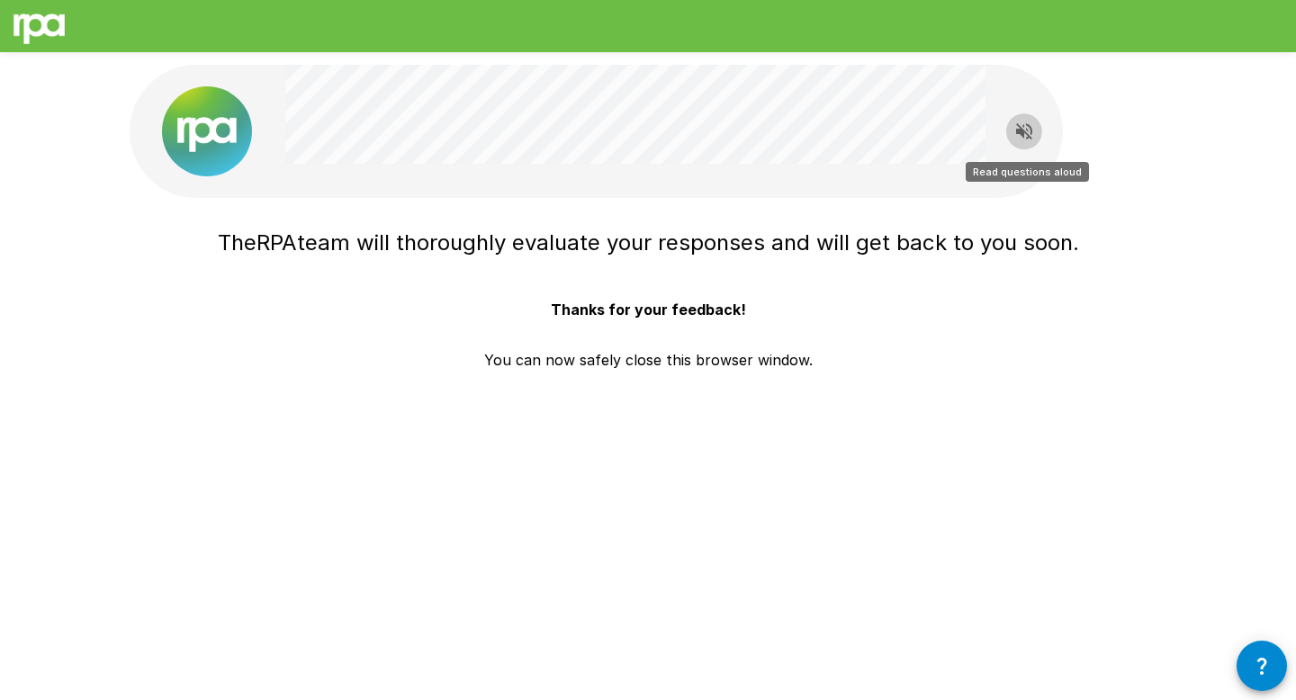
click at [1018, 135] on icon "Read questions aloud" at bounding box center [1024, 132] width 22 height 22
